Goal: Obtain resource: Download file/media

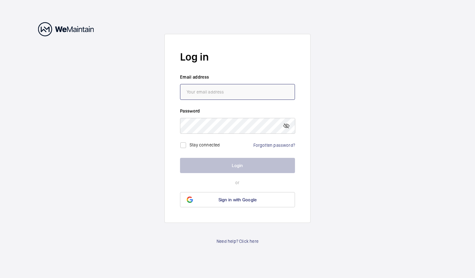
click at [243, 95] on input "email" at bounding box center [237, 92] width 115 height 16
type input "[PERSON_NAME][EMAIL_ADDRESS][DOMAIN_NAME]"
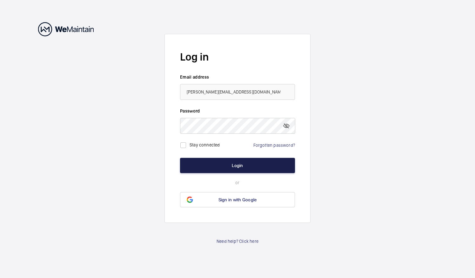
click at [222, 168] on button "Login" at bounding box center [237, 165] width 115 height 15
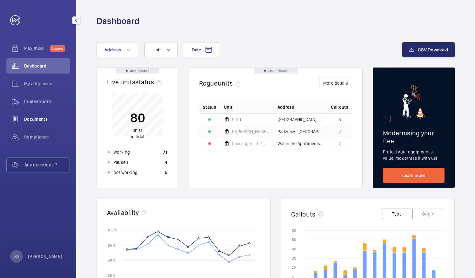
click at [25, 122] on div "Documents" at bounding box center [37, 119] width 63 height 15
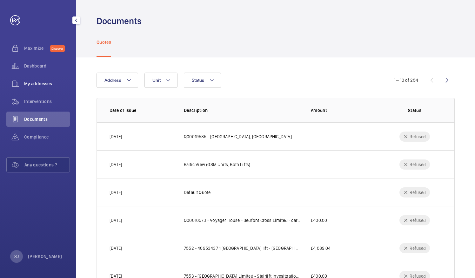
click at [39, 81] on span "My addresses" at bounding box center [47, 84] width 46 height 6
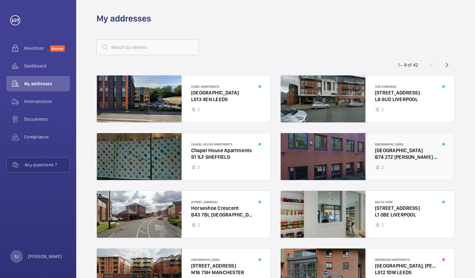
scroll to position [2, 0]
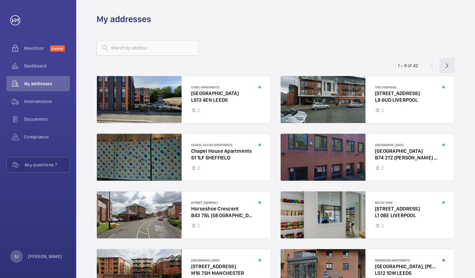
click at [449, 65] on wm-front-icon-button at bounding box center [446, 65] width 15 height 15
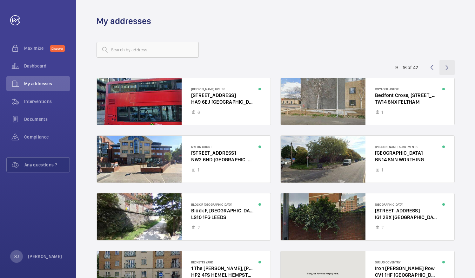
click at [450, 63] on wm-front-icon-button at bounding box center [446, 67] width 15 height 15
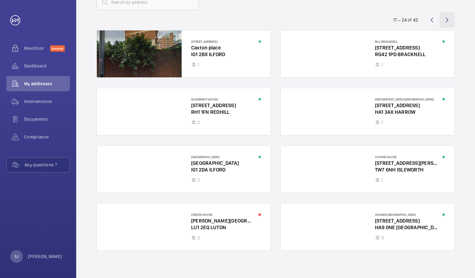
scroll to position [49, 0]
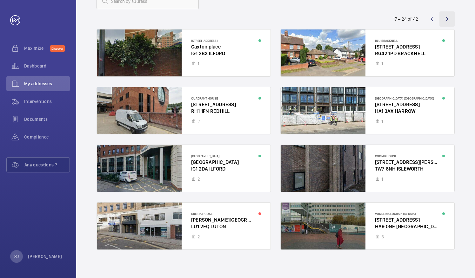
click at [448, 17] on wm-front-icon-button at bounding box center [446, 18] width 15 height 15
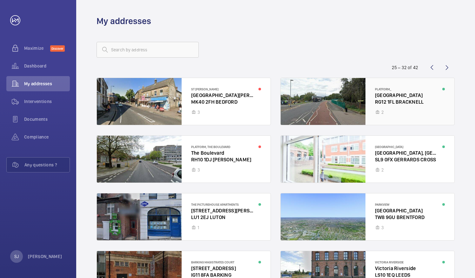
scroll to position [52, 0]
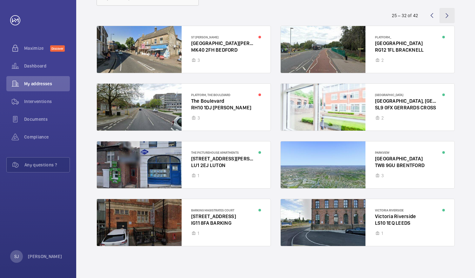
click at [446, 17] on wm-front-icon-button at bounding box center [446, 15] width 15 height 15
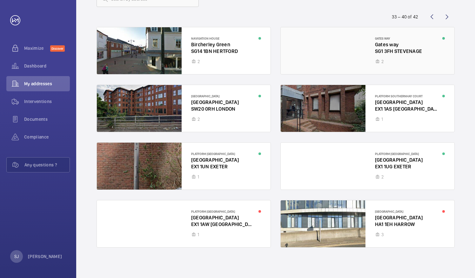
scroll to position [52, 0]
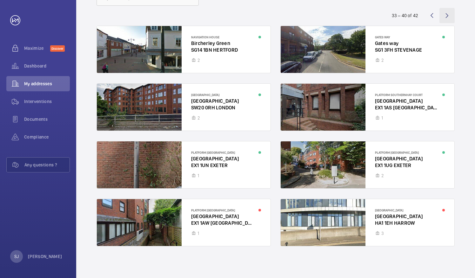
click at [449, 10] on wm-front-icon-button at bounding box center [446, 15] width 15 height 15
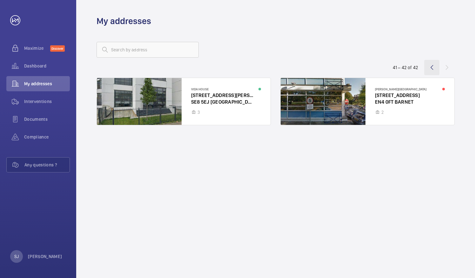
click at [429, 69] on wm-front-icon-button at bounding box center [431, 67] width 15 height 15
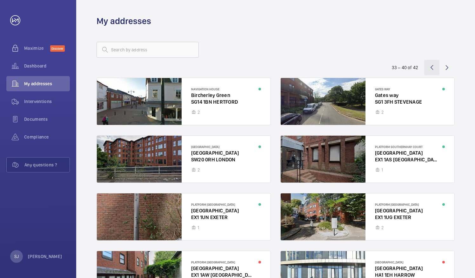
click at [433, 69] on wm-front-icon-button at bounding box center [431, 67] width 15 height 15
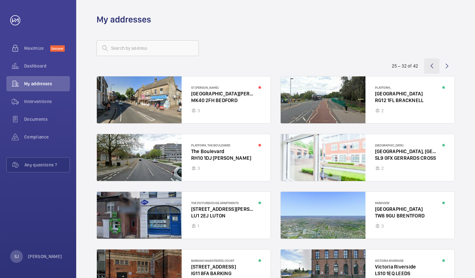
scroll to position [1, 0]
click at [381, 93] on div at bounding box center [368, 100] width 174 height 47
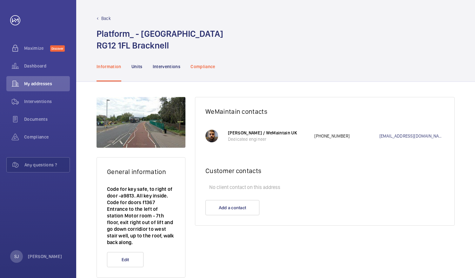
click at [207, 59] on div "Compliance" at bounding box center [202, 66] width 25 height 30
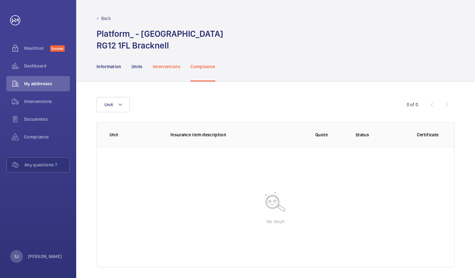
click at [169, 68] on p "Interventions" at bounding box center [167, 66] width 28 height 6
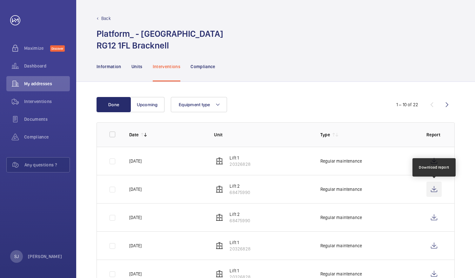
click at [437, 187] on wm-front-icon-button at bounding box center [433, 189] width 15 height 15
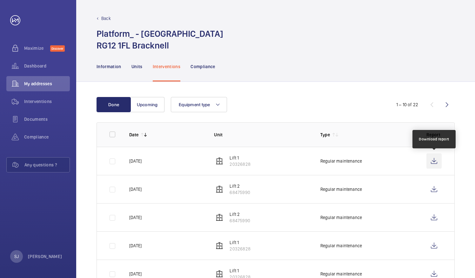
click at [435, 162] on wm-front-icon-button at bounding box center [433, 161] width 15 height 15
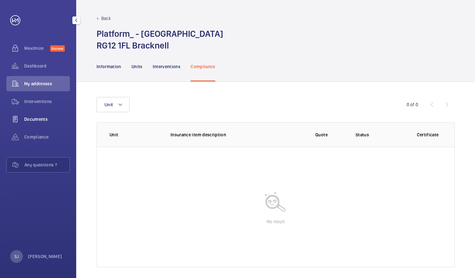
click at [39, 116] on span "Documents" at bounding box center [47, 119] width 46 height 6
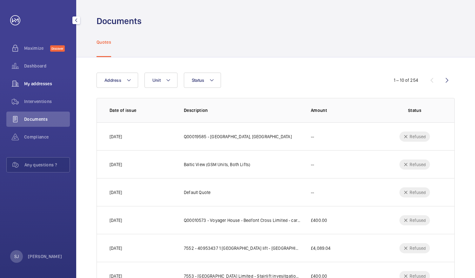
click at [43, 82] on span "My addresses" at bounding box center [47, 84] width 46 height 6
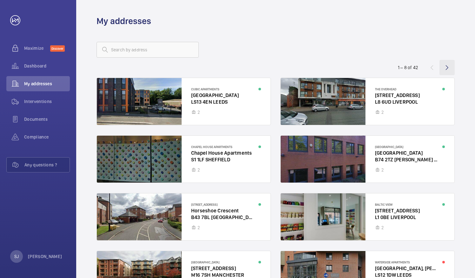
click at [449, 64] on wm-front-icon-button at bounding box center [446, 67] width 15 height 15
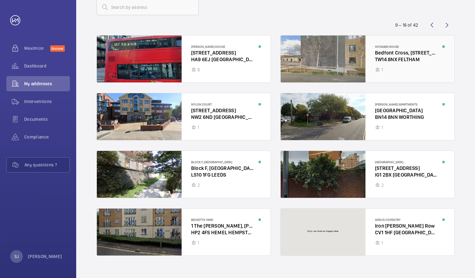
scroll to position [47, 0]
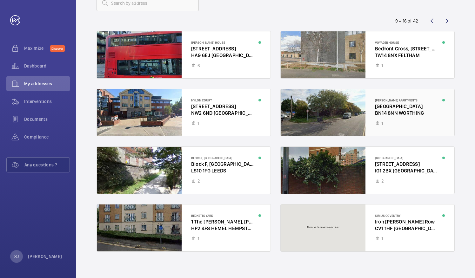
click at [397, 121] on div at bounding box center [368, 112] width 174 height 47
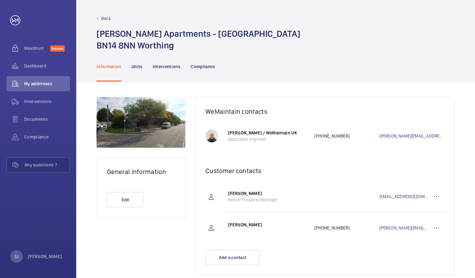
click at [105, 19] on p "Back" at bounding box center [106, 18] width 10 height 6
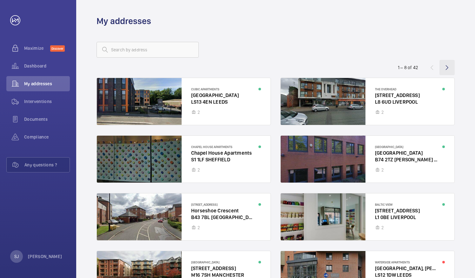
click at [441, 70] on wm-front-icon-button at bounding box center [446, 67] width 15 height 15
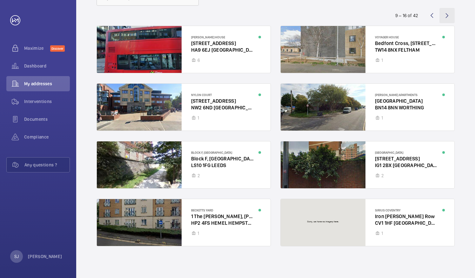
scroll to position [21, 0]
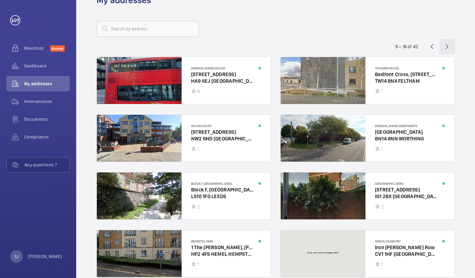
click at [450, 45] on wm-front-icon-button at bounding box center [446, 46] width 15 height 15
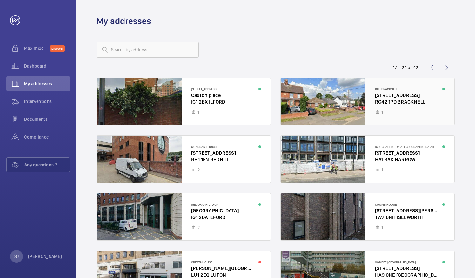
click at [400, 89] on div at bounding box center [368, 101] width 174 height 47
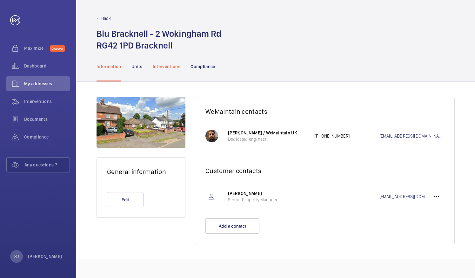
click at [175, 69] on p "Interventions" at bounding box center [167, 66] width 28 height 6
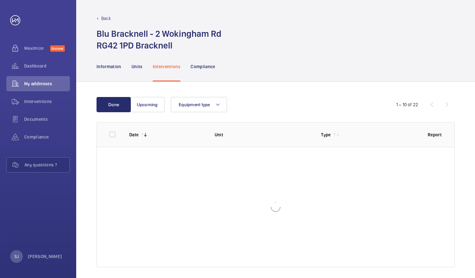
click at [175, 69] on p "Interventions" at bounding box center [167, 66] width 28 height 6
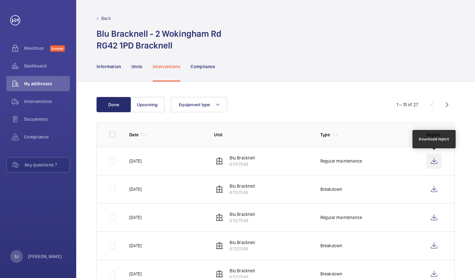
click at [435, 164] on wm-front-icon-button at bounding box center [433, 161] width 15 height 15
